Goal: Check status

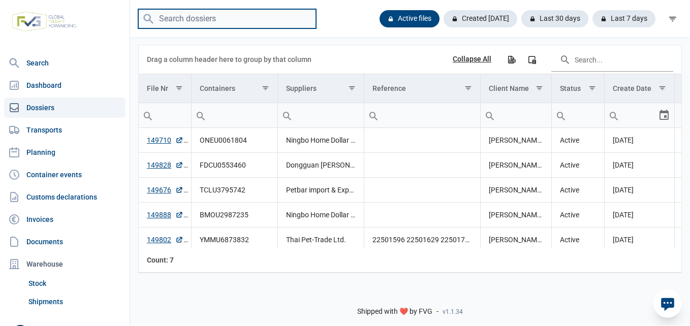
click at [202, 12] on input "search" at bounding box center [227, 19] width 178 height 20
paste input "OOCU8285533"
type input "OOCU8285533"
